Goal: Task Accomplishment & Management: Manage account settings

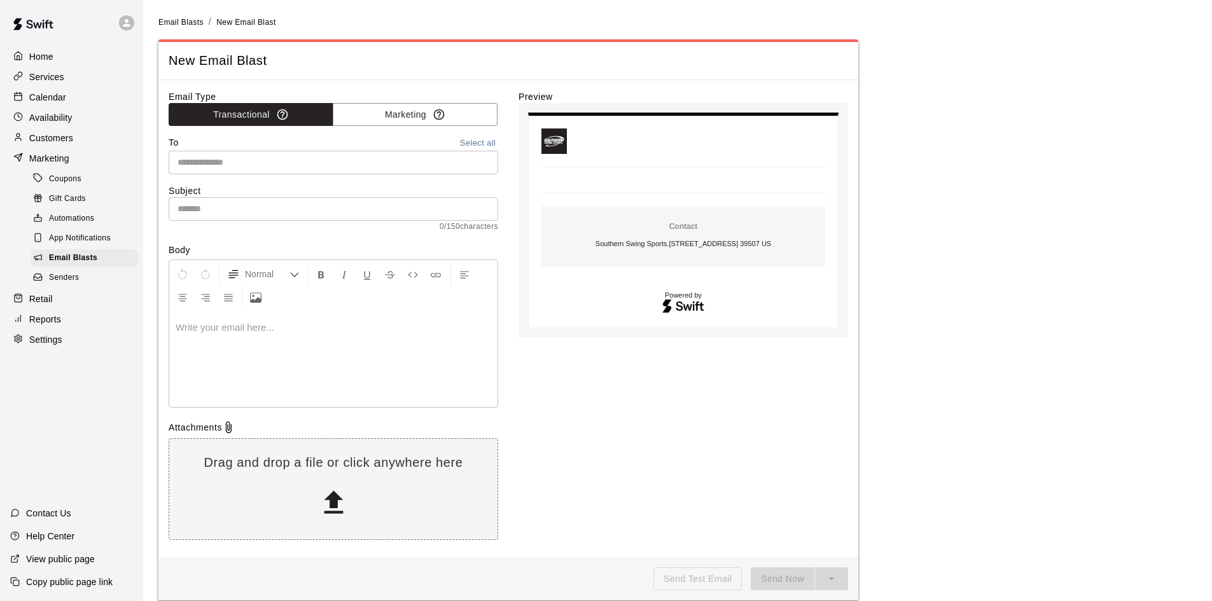
click at [248, 165] on input "text" at bounding box center [332, 163] width 320 height 16
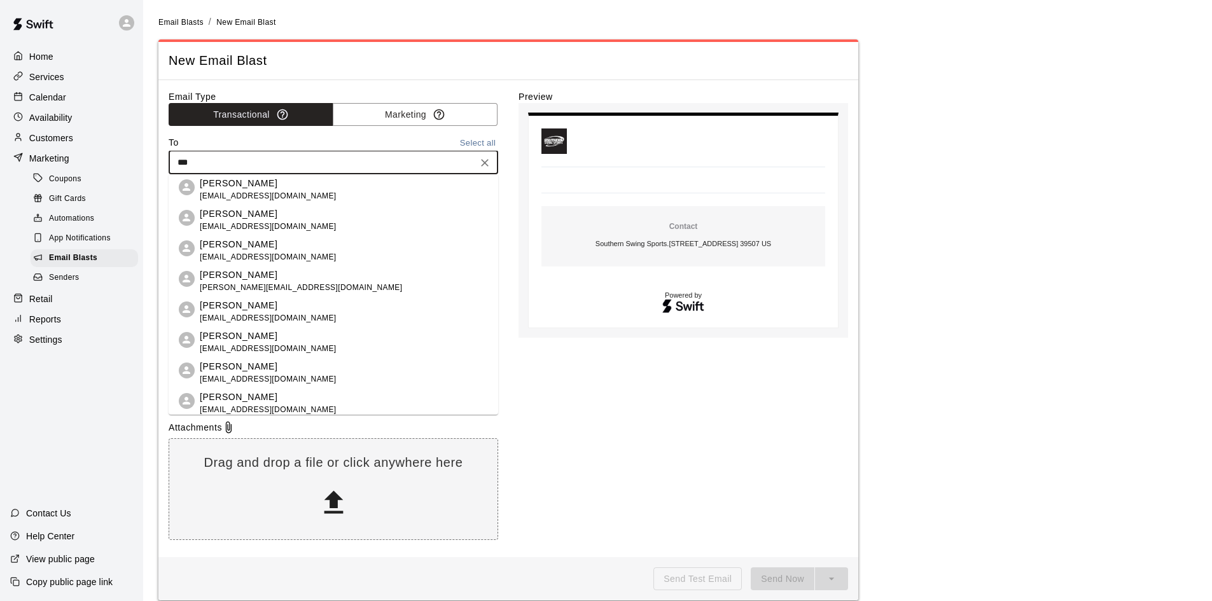
type input "****"
click at [247, 376] on span "[EMAIL_ADDRESS][DOMAIN_NAME]" at bounding box center [268, 380] width 137 height 13
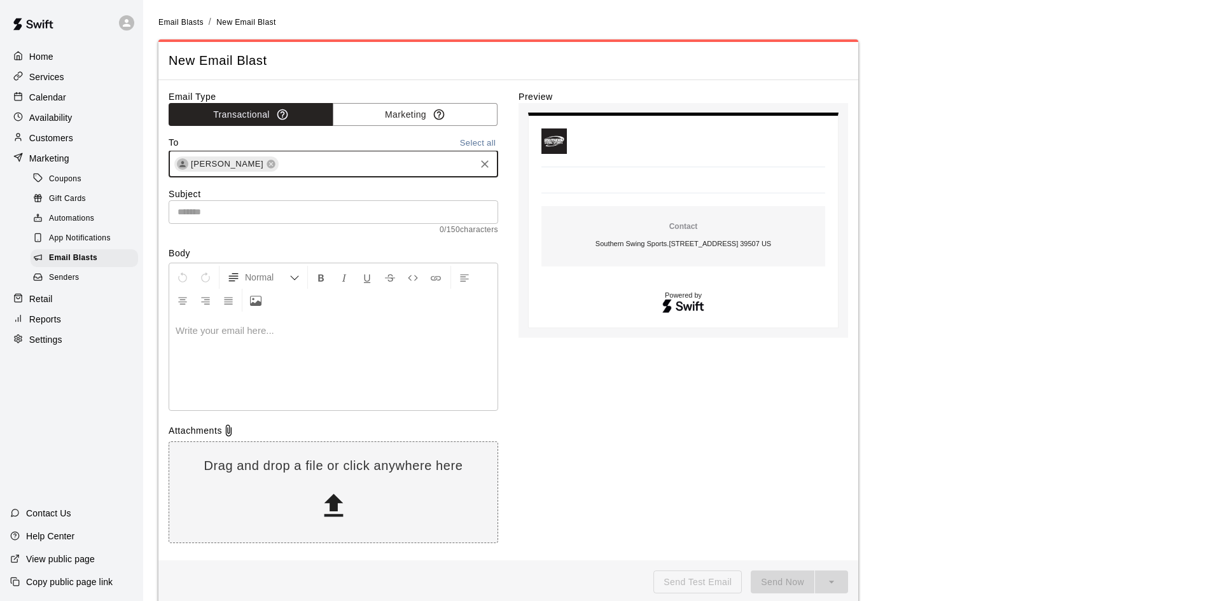
click at [206, 326] on p at bounding box center [334, 331] width 316 height 13
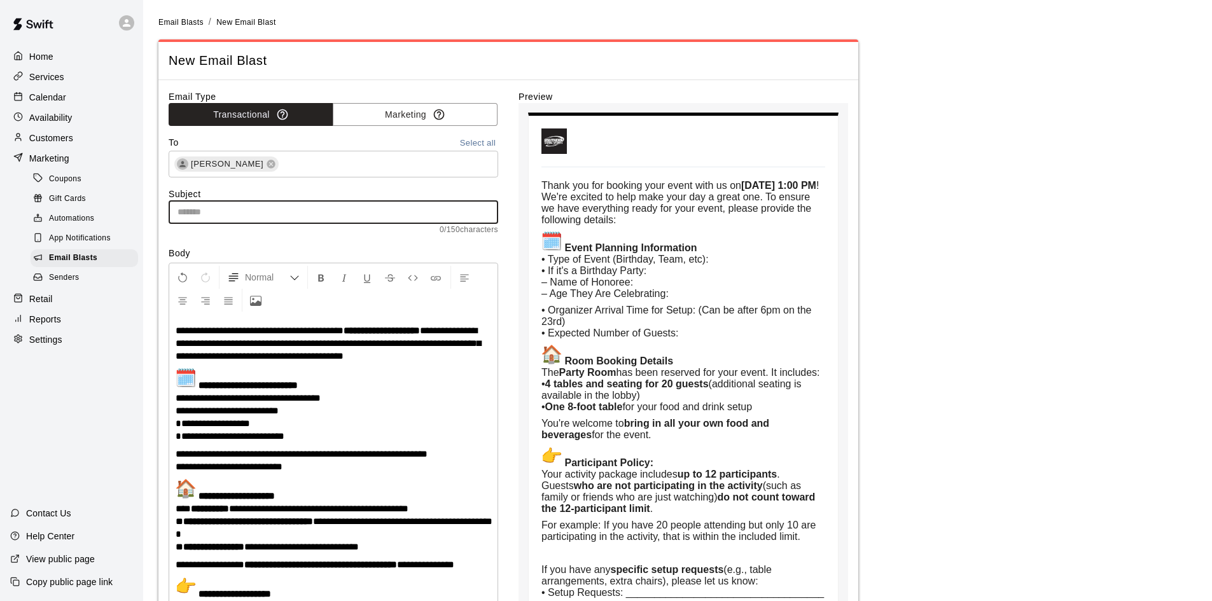
click at [217, 217] on input "text" at bounding box center [334, 212] width 330 height 24
paste input "**********"
type input "**********"
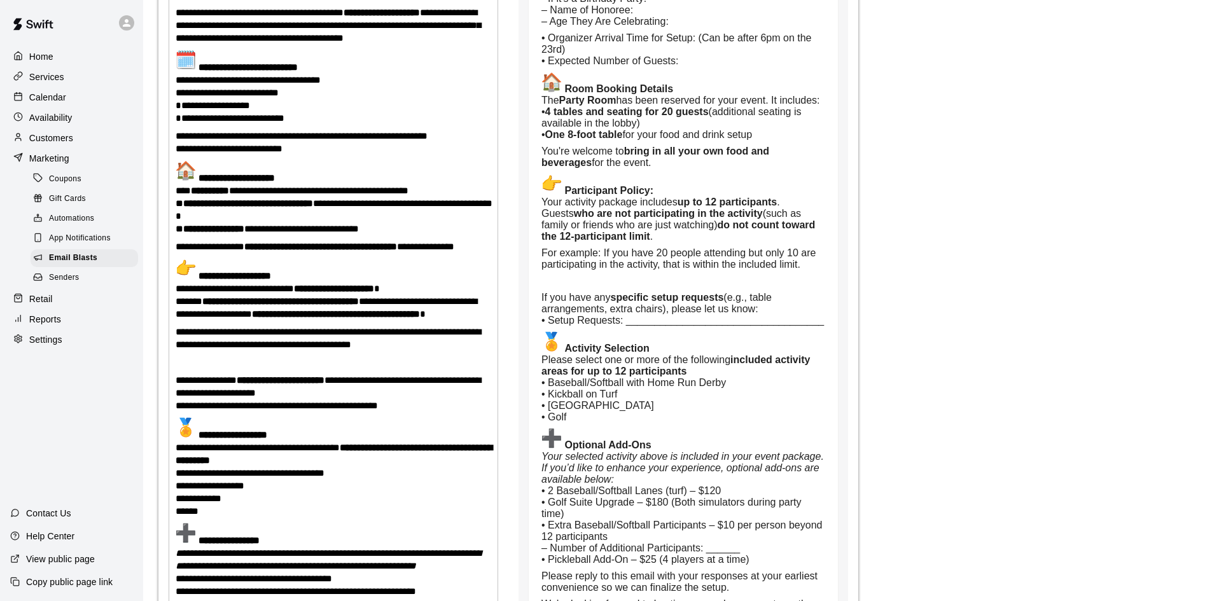
scroll to position [509, 0]
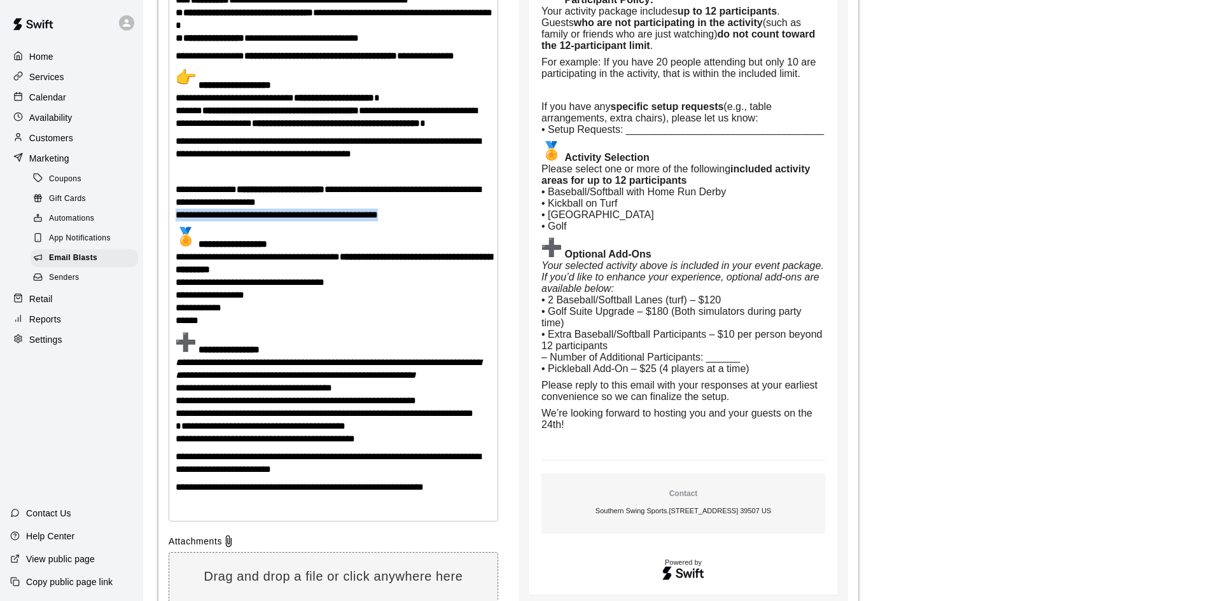
drag, startPoint x: 409, startPoint y: 240, endPoint x: 176, endPoint y: 232, distance: 232.4
click at [176, 221] on p "**********" at bounding box center [334, 202] width 316 height 38
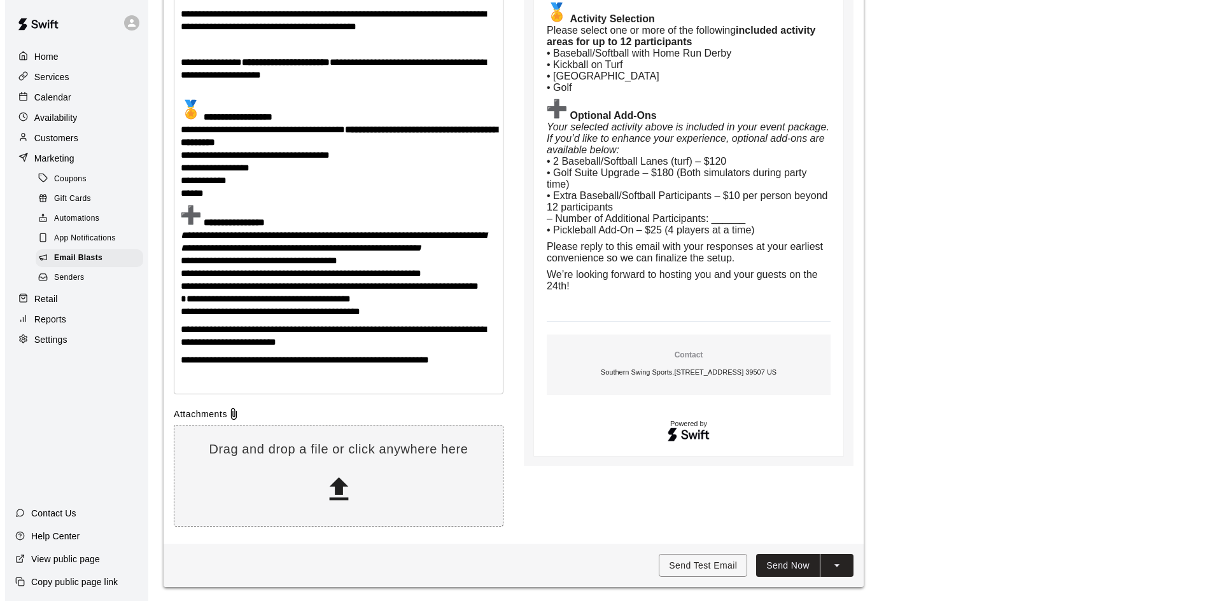
scroll to position [670, 0]
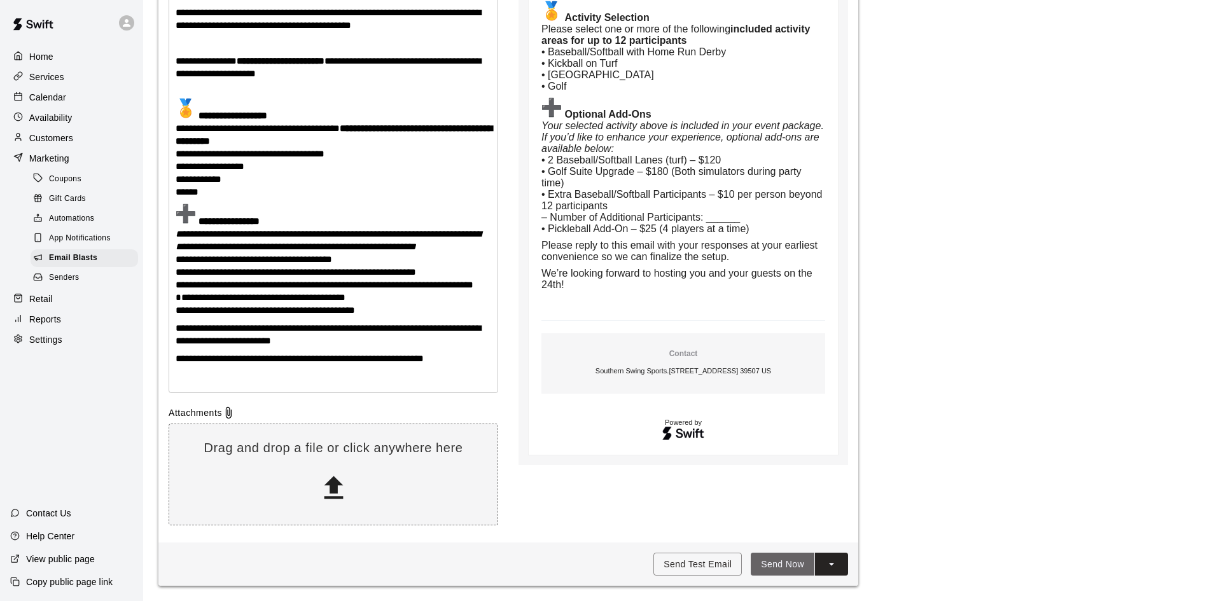
click at [769, 566] on button "Send Now" at bounding box center [783, 565] width 64 height 24
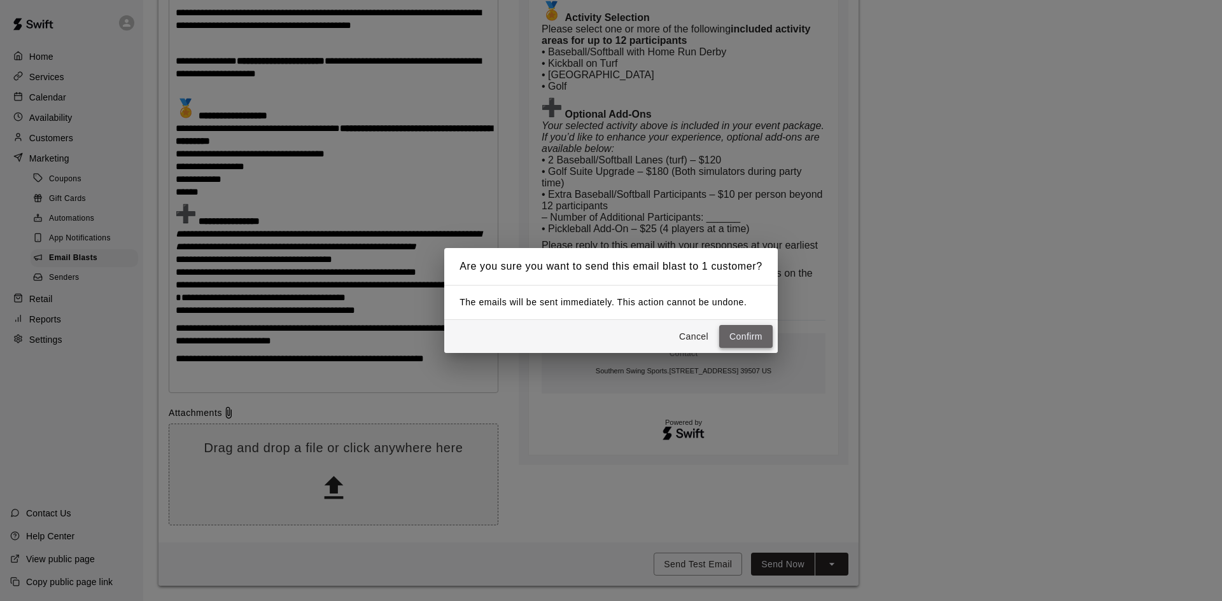
click at [754, 337] on button "Confirm" at bounding box center [745, 337] width 53 height 24
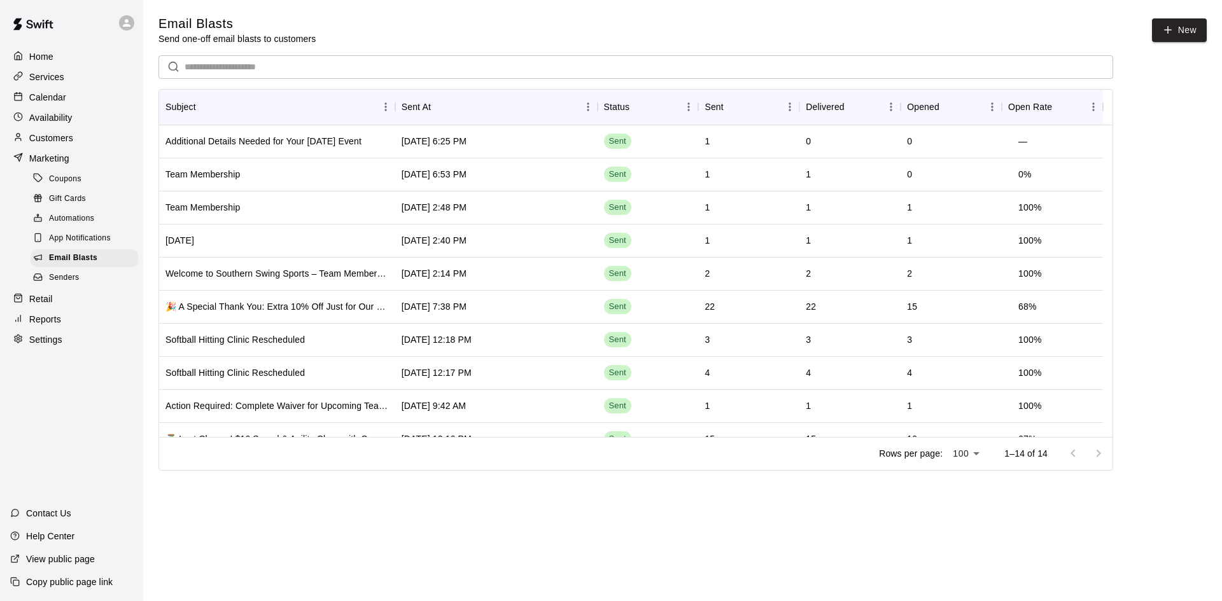
scroll to position [151, 0]
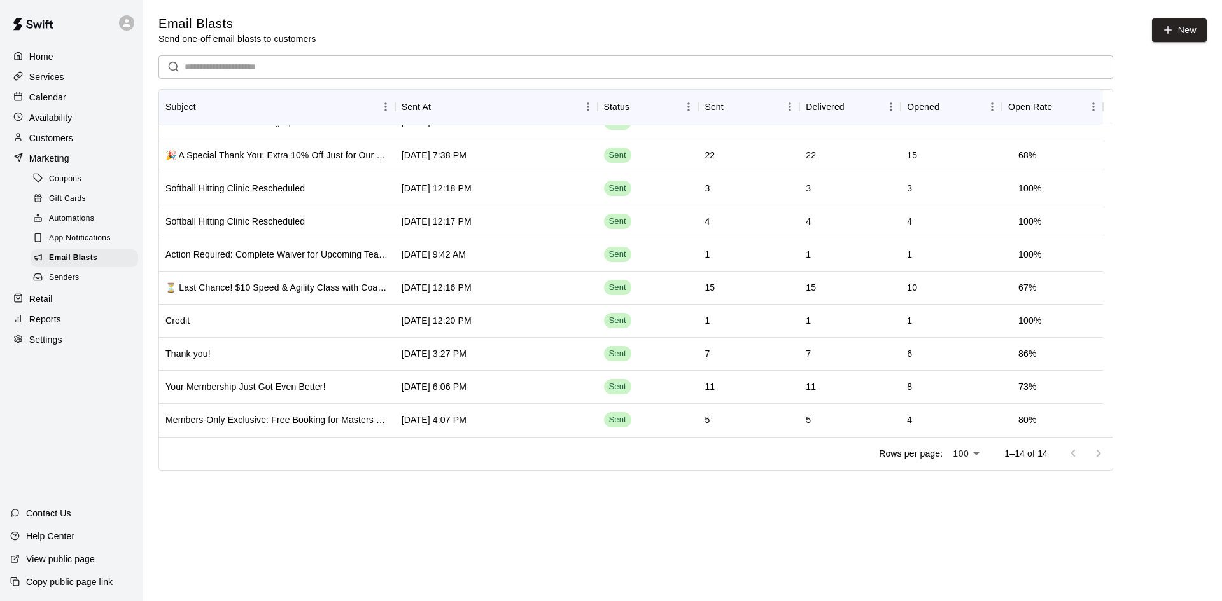
click at [311, 463] on html "Home Services Calendar Availability Customers Marketing Coupons Gift Cards Auto…" at bounding box center [611, 231] width 1222 height 463
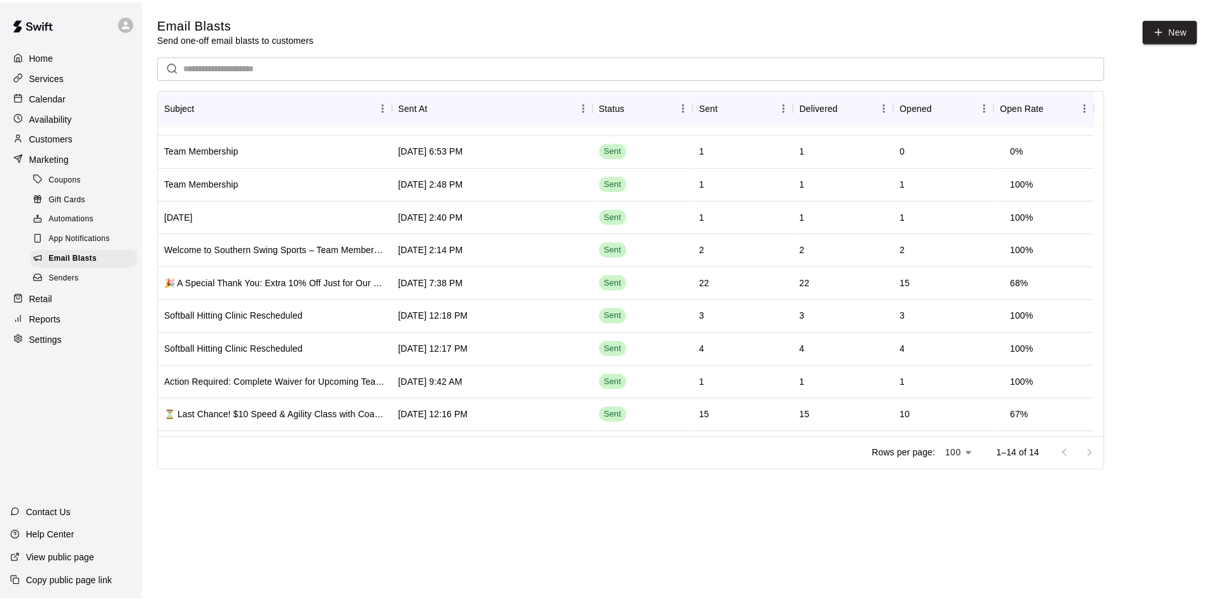
scroll to position [0, 0]
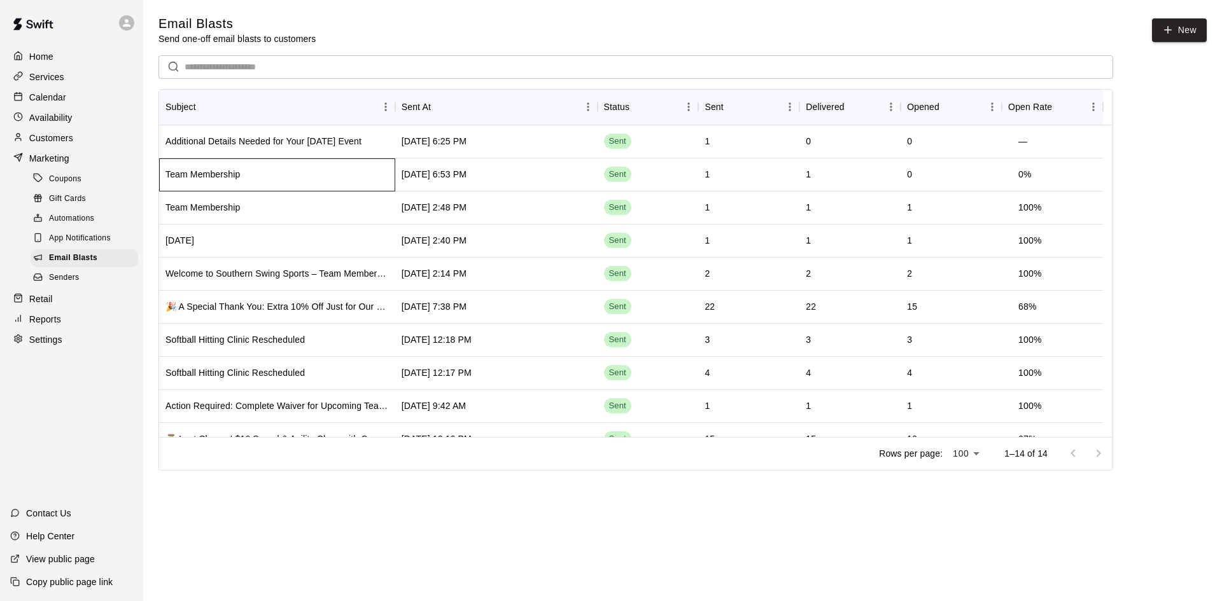
click at [197, 181] on div "Team Membership" at bounding box center [202, 174] width 74 height 13
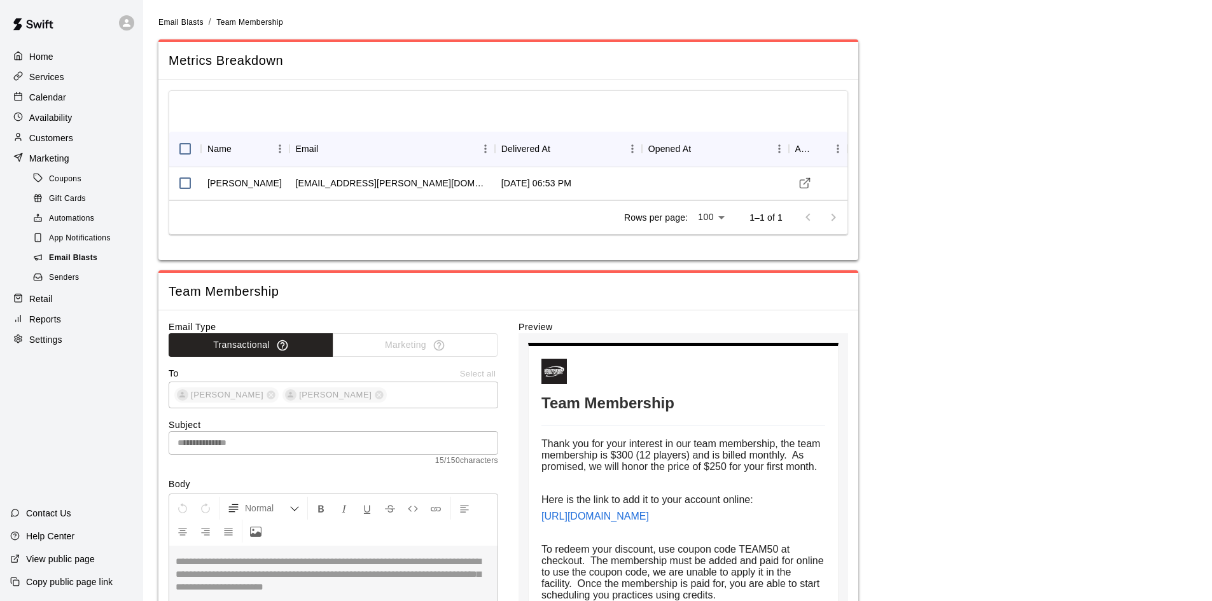
click at [78, 265] on span "Email Blasts" at bounding box center [73, 258] width 48 height 13
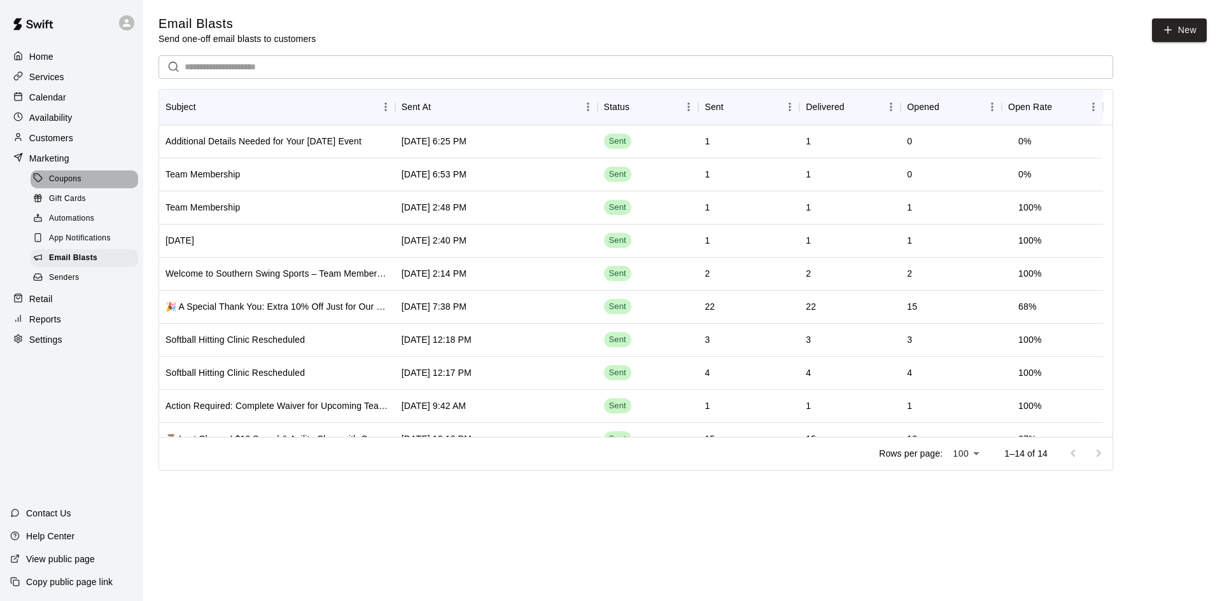
click at [69, 184] on span "Coupons" at bounding box center [65, 179] width 32 height 13
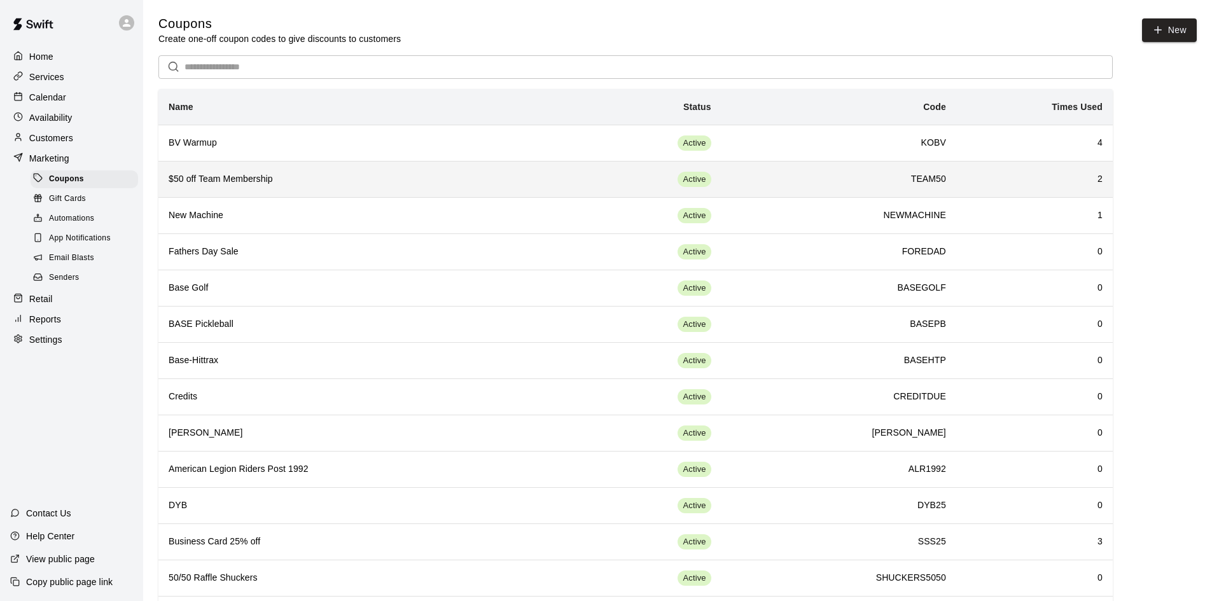
click at [276, 183] on h6 "$50 off Team Membership" at bounding box center [366, 179] width 394 height 14
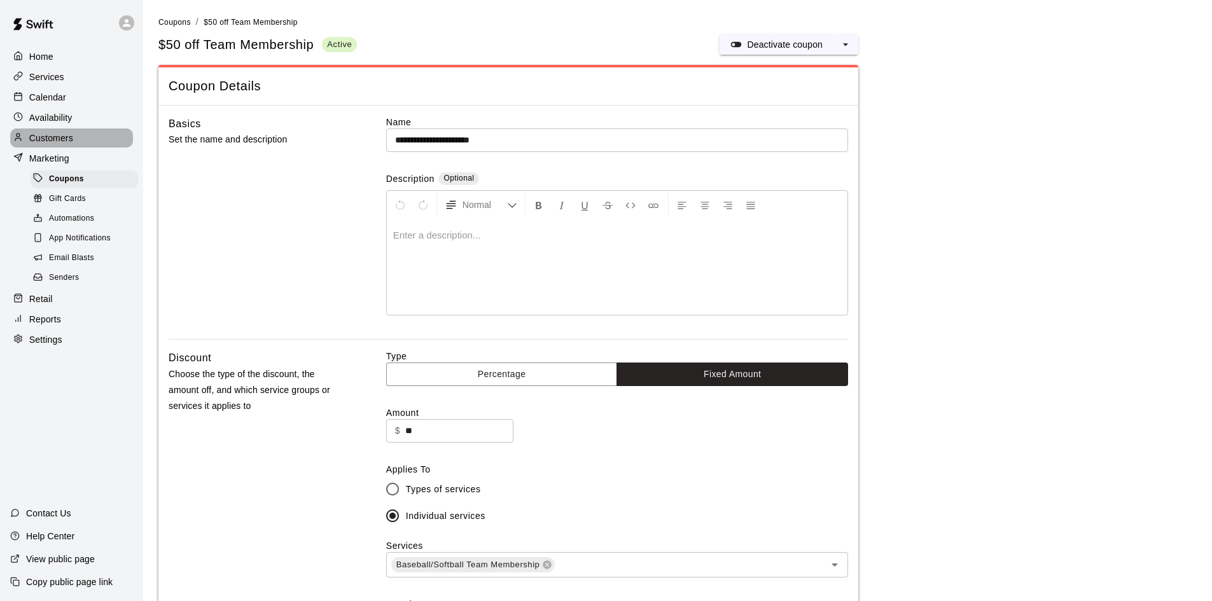
click at [65, 139] on p "Customers" at bounding box center [51, 138] width 44 height 13
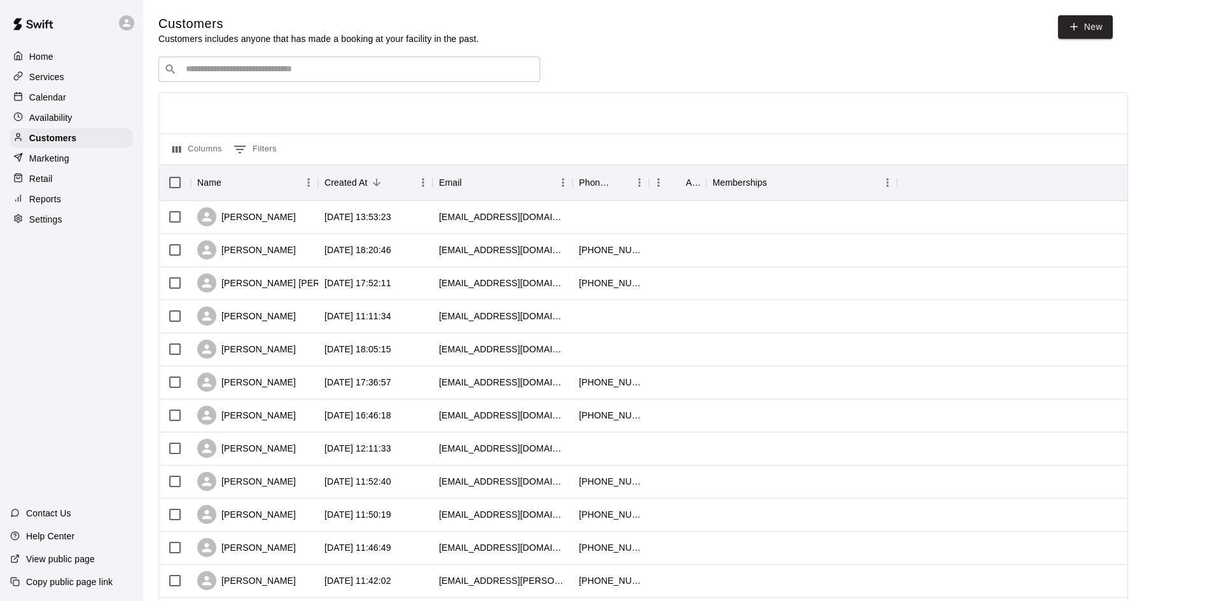
click at [223, 71] on input "Search customers by name or email" at bounding box center [358, 69] width 353 height 13
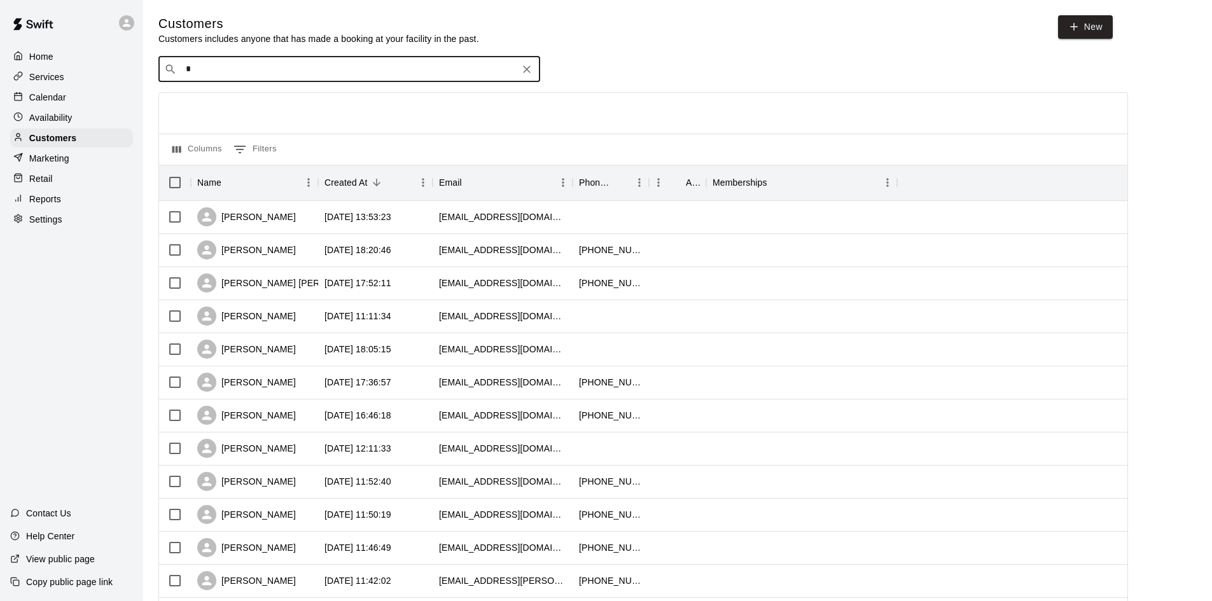
type input "**"
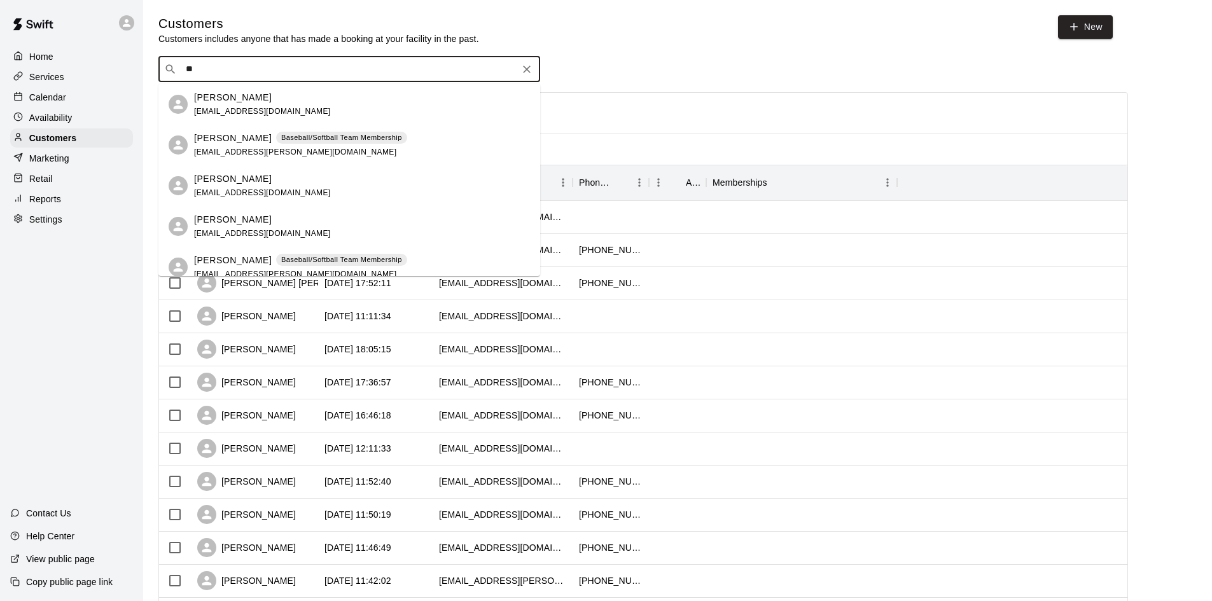
click at [234, 155] on span "[EMAIL_ADDRESS][PERSON_NAME][DOMAIN_NAME]" at bounding box center [295, 152] width 202 height 9
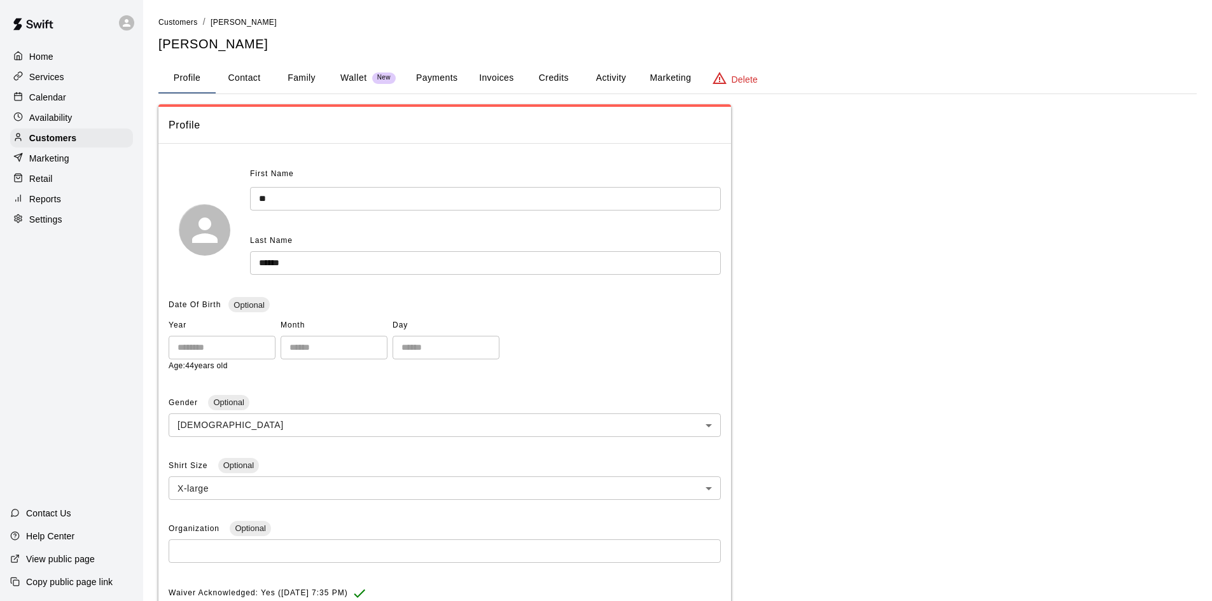
click at [431, 80] on button "Payments" at bounding box center [437, 78] width 62 height 31
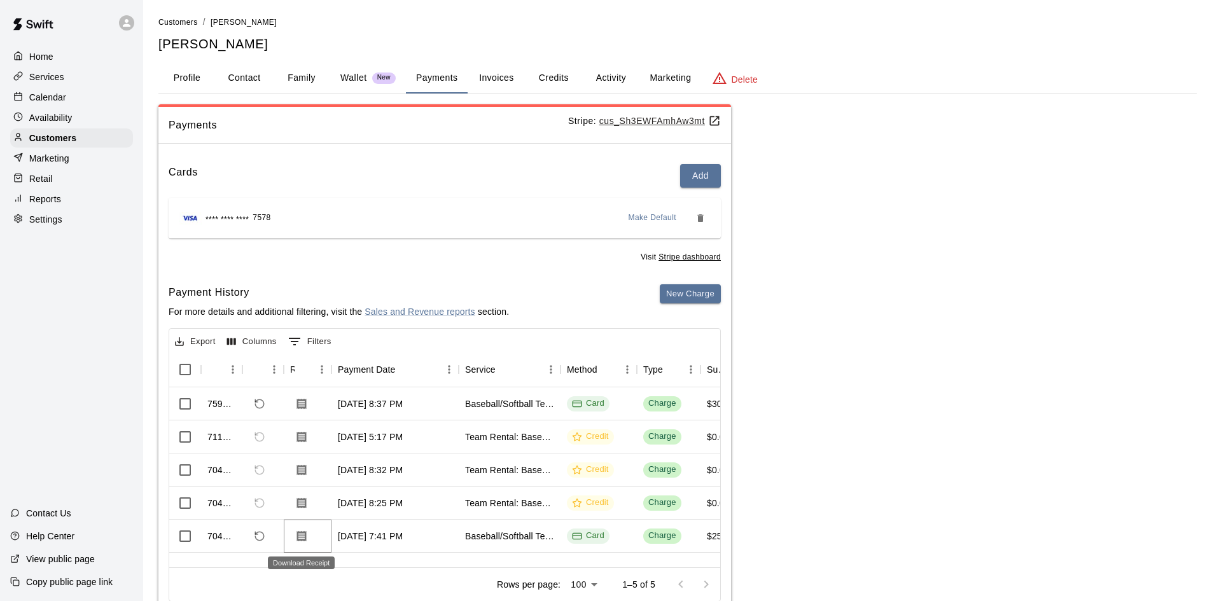
click at [304, 538] on icon "Download Receipt" at bounding box center [302, 536] width 10 height 11
click at [302, 536] on icon "Download Receipt" at bounding box center [301, 536] width 13 height 13
click at [629, 118] on u "cus_Sh3EWFAmhAw3mt" at bounding box center [661, 121] width 122 height 10
click at [44, 164] on p "Marketing" at bounding box center [49, 158] width 40 height 13
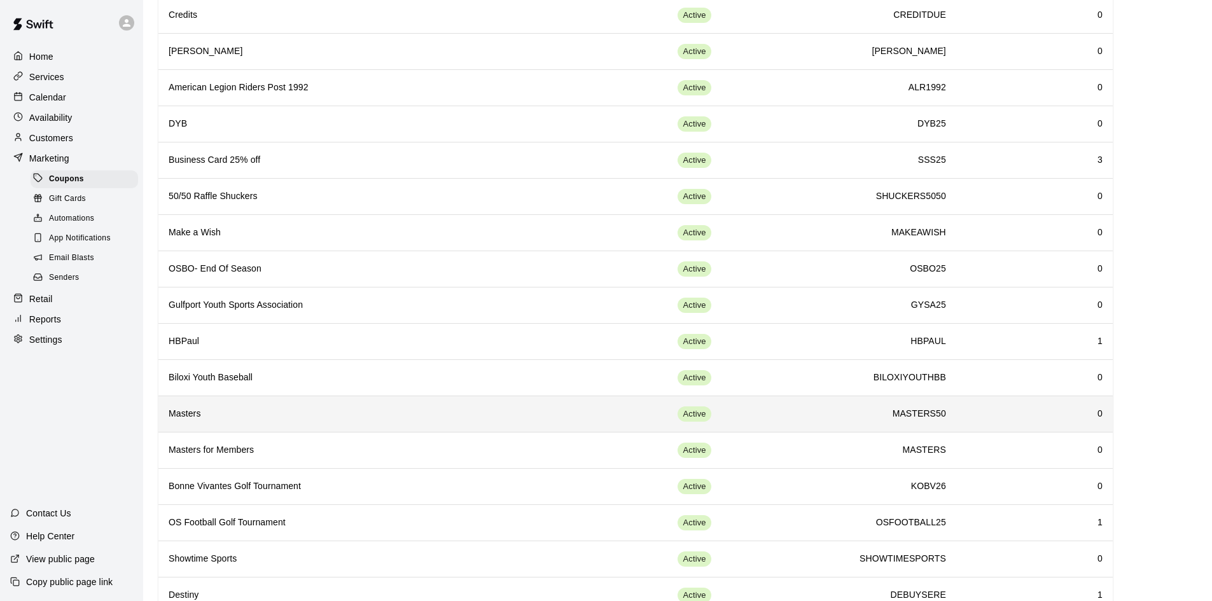
scroll to position [127, 0]
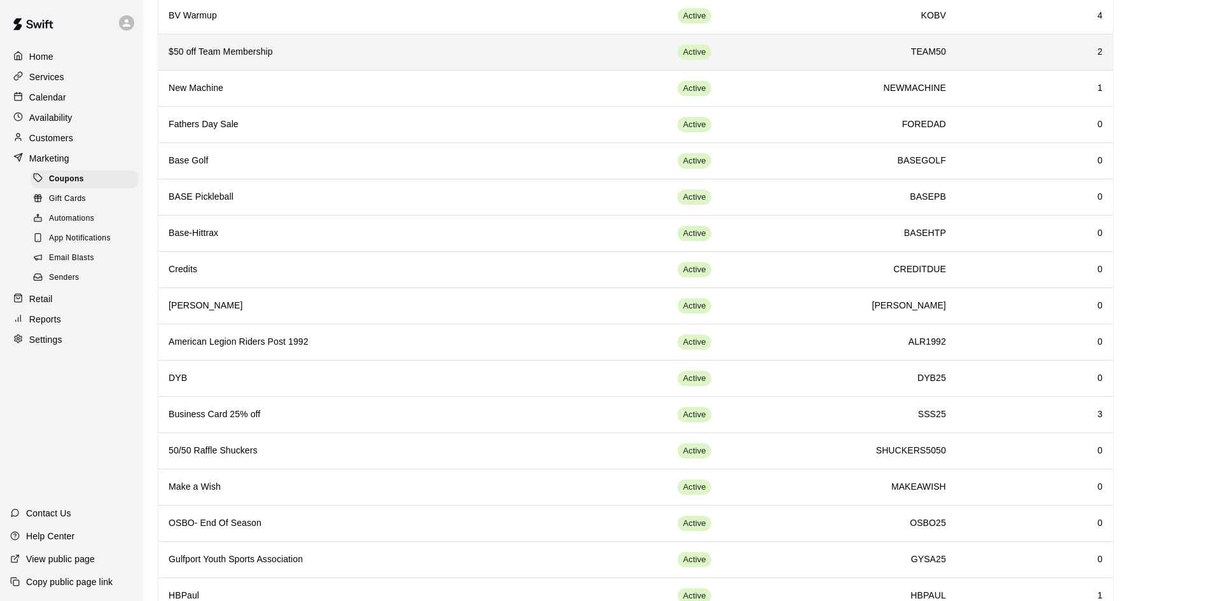
click at [483, 65] on th "$50 off Team Membership" at bounding box center [365, 52] width 414 height 36
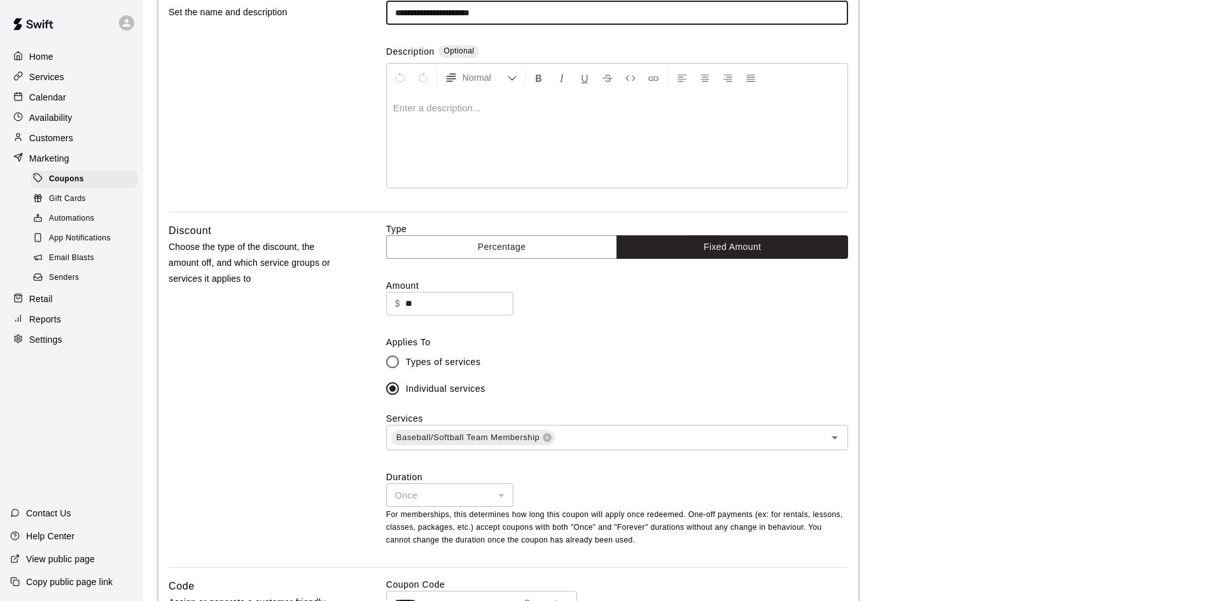
type input "**********"
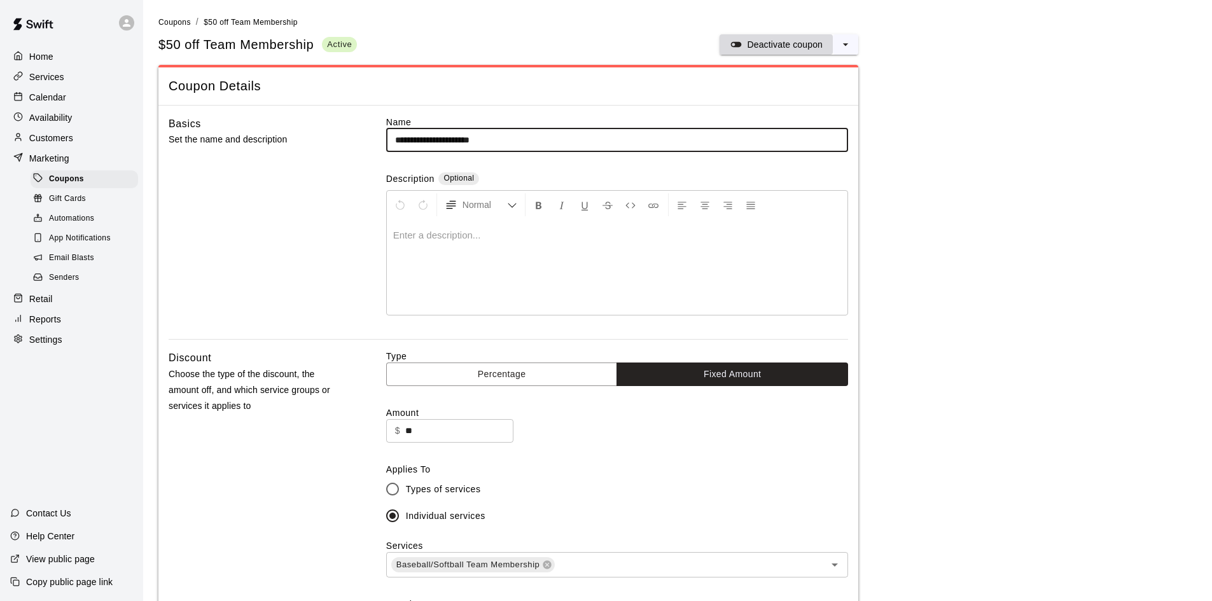
click at [778, 47] on p "Deactivate coupon" at bounding box center [785, 44] width 76 height 13
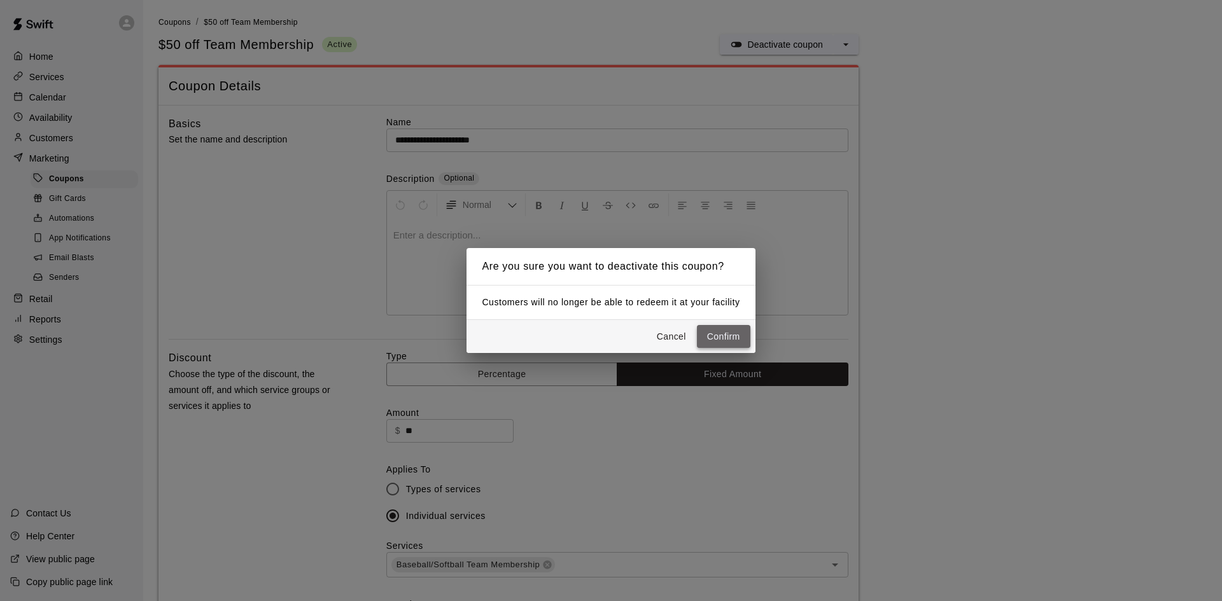
click at [734, 335] on button "Confirm" at bounding box center [723, 337] width 53 height 24
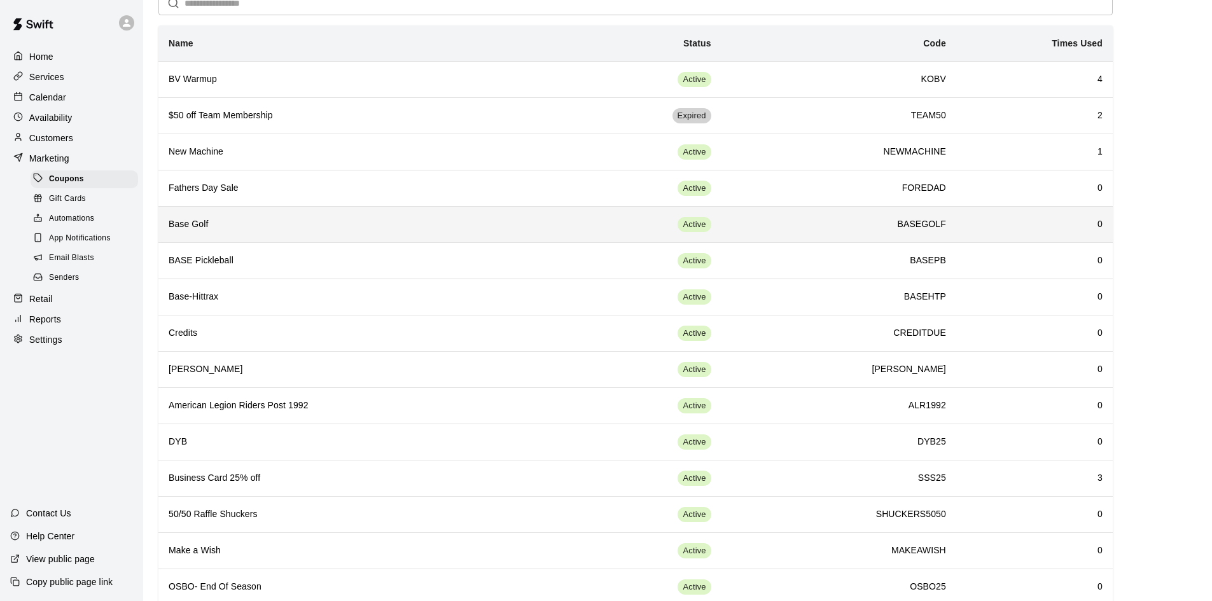
scroll to position [127, 0]
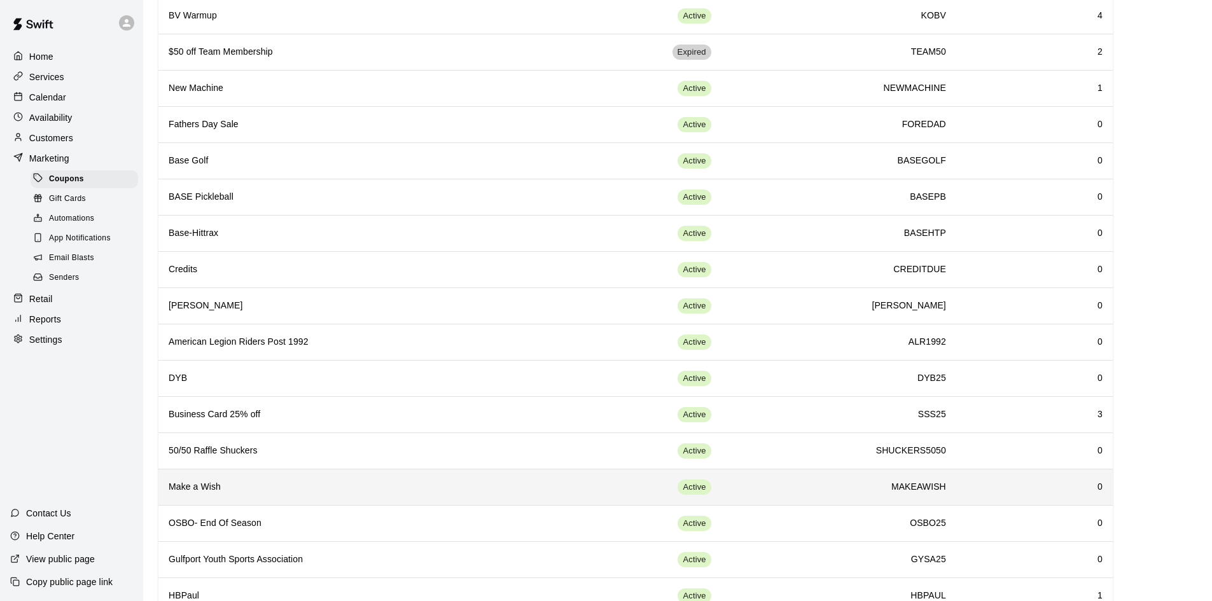
click at [794, 486] on h6 "MAKEAWISH" at bounding box center [839, 487] width 214 height 14
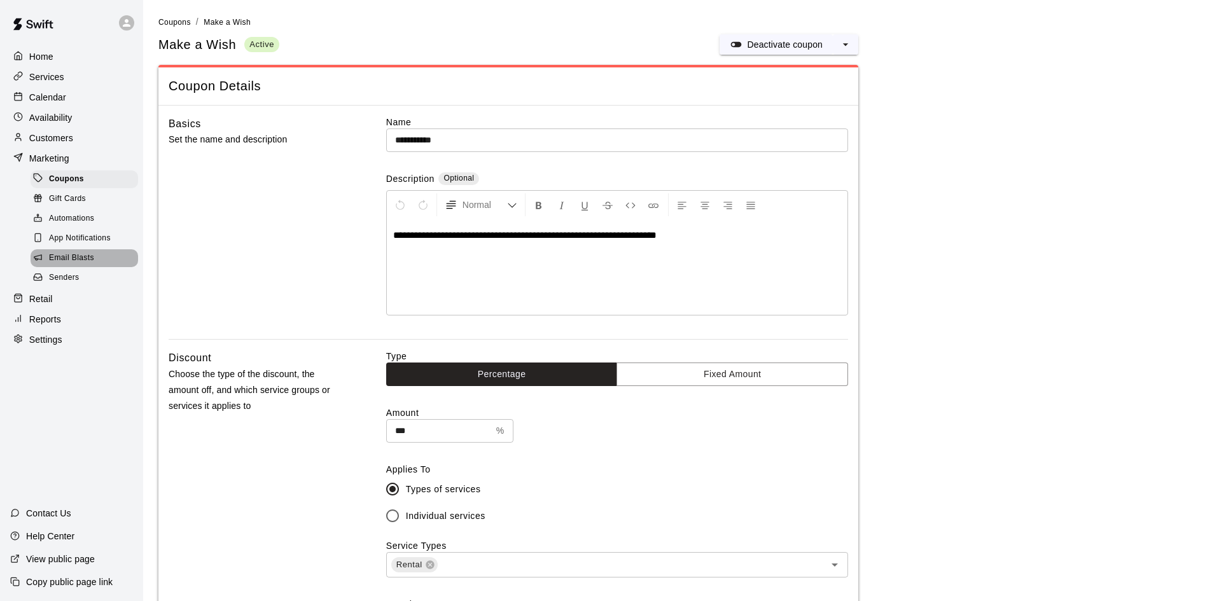
click at [79, 265] on span "Email Blasts" at bounding box center [71, 258] width 45 height 13
